Goal: Task Accomplishment & Management: Complete application form

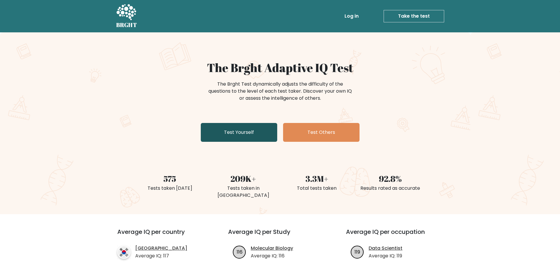
click at [237, 123] on link "Test Yourself" at bounding box center [239, 132] width 76 height 19
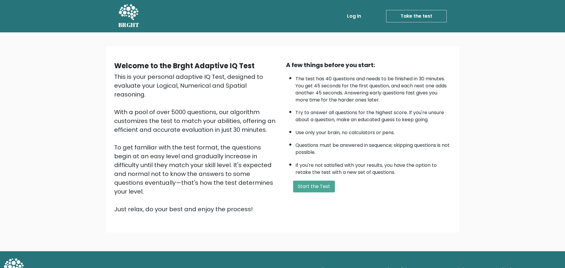
click at [303, 140] on div "A few things before you start: The test has 40 questions and needs to be finish…" at bounding box center [368, 137] width 172 height 153
click at [303, 181] on button "Start the Test" at bounding box center [314, 187] width 42 height 12
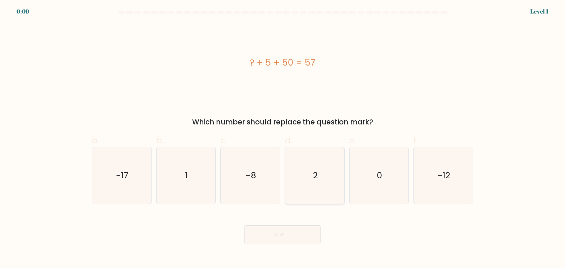
click at [320, 168] on icon "2" at bounding box center [314, 175] width 57 height 57
click at [283, 138] on input "d. 2" at bounding box center [282, 136] width 0 height 4
radio input "true"
drag, startPoint x: 290, startPoint y: 220, endPoint x: 291, endPoint y: 226, distance: 5.9
click at [291, 225] on button "Next" at bounding box center [282, 234] width 76 height 19
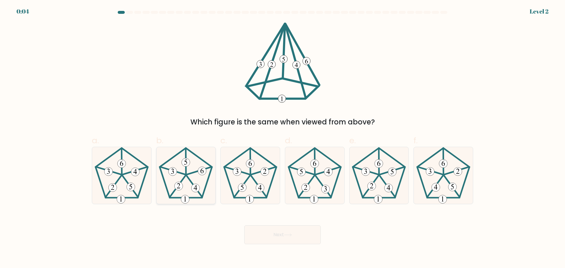
click at [187, 169] on 624 at bounding box center [199, 171] width 25 height 8
click at [282, 138] on input "b." at bounding box center [282, 136] width 0 height 4
radio input "true"
click at [275, 225] on button "Next" at bounding box center [282, 234] width 76 height 19
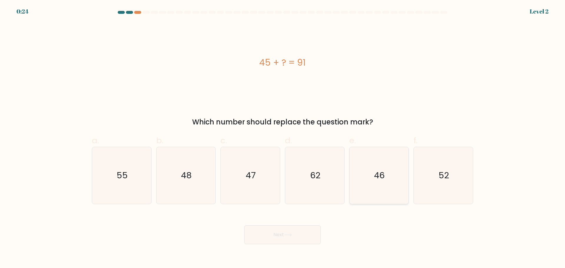
click at [386, 178] on icon "46" at bounding box center [378, 175] width 57 height 57
click at [283, 138] on input "e. 46" at bounding box center [282, 136] width 0 height 4
radio input "true"
click at [279, 225] on button "Next" at bounding box center [282, 234] width 76 height 19
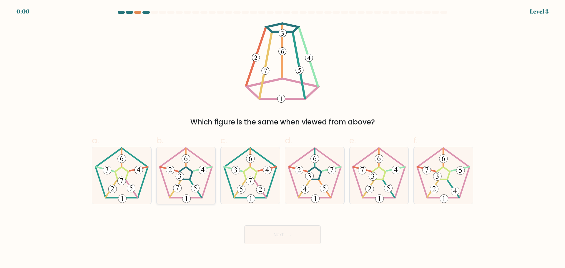
click at [185, 180] on icon at bounding box center [185, 175] width 57 height 57
click at [282, 138] on input "b." at bounding box center [282, 136] width 0 height 4
radio input "true"
click at [288, 233] on icon at bounding box center [288, 234] width 8 height 3
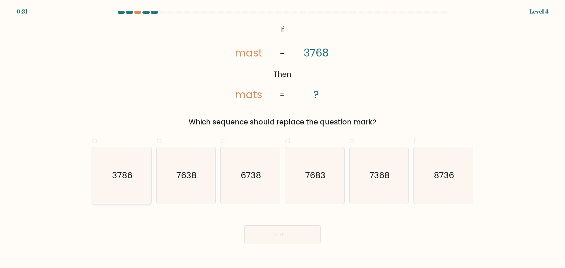
click at [130, 169] on text "3786" at bounding box center [122, 175] width 20 height 12
click at [282, 138] on input "a. 3786" at bounding box center [282, 136] width 0 height 4
radio input "true"
click at [298, 226] on button "Next" at bounding box center [282, 234] width 76 height 19
click at [285, 233] on icon at bounding box center [288, 234] width 8 height 3
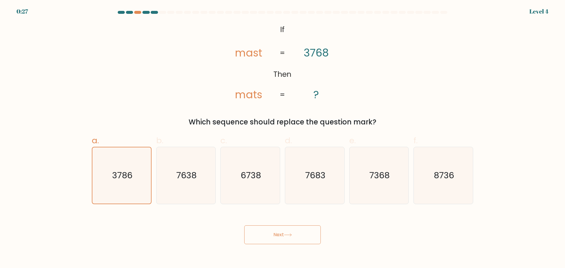
click at [126, 224] on div "Next" at bounding box center [282, 227] width 388 height 33
click at [294, 225] on button "Next" at bounding box center [282, 234] width 76 height 19
click at [126, 170] on text "3786" at bounding box center [122, 175] width 20 height 12
click at [282, 138] on input "a. 3786" at bounding box center [282, 136] width 0 height 4
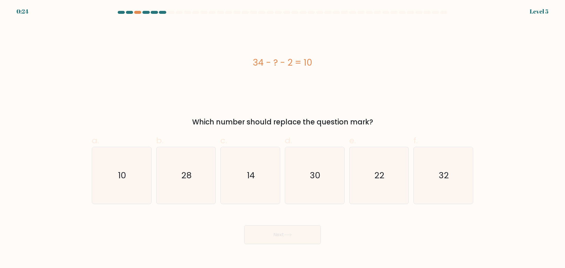
click at [126, 170] on icon "10" at bounding box center [121, 175] width 57 height 57
click at [282, 138] on input "a. 10" at bounding box center [282, 136] width 0 height 4
radio input "true"
click at [166, 71] on div "34 - ? - 2 = 10" at bounding box center [282, 62] width 381 height 80
click at [380, 179] on icon "22" at bounding box center [378, 175] width 57 height 57
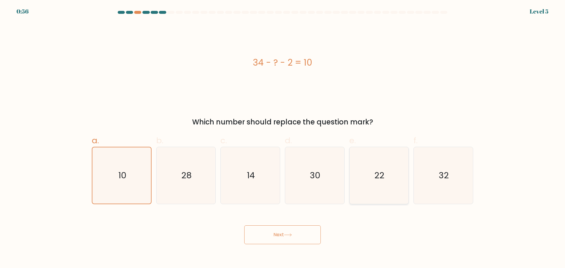
click at [283, 138] on input "e. 22" at bounding box center [282, 136] width 0 height 4
radio input "true"
click at [276, 226] on button "Next" at bounding box center [282, 234] width 76 height 19
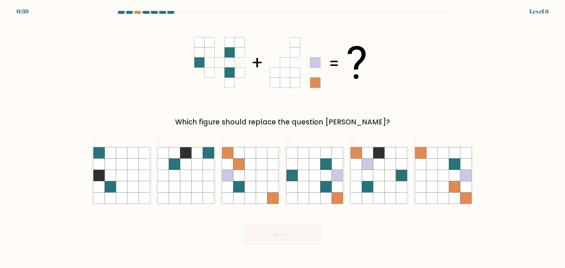
click at [176, 11] on div at bounding box center [179, 12] width 7 height 3
click at [386, 117] on div "Which figure should replace the question [PERSON_NAME]?" at bounding box center [282, 122] width 374 height 11
